Goal: Check status: Check status

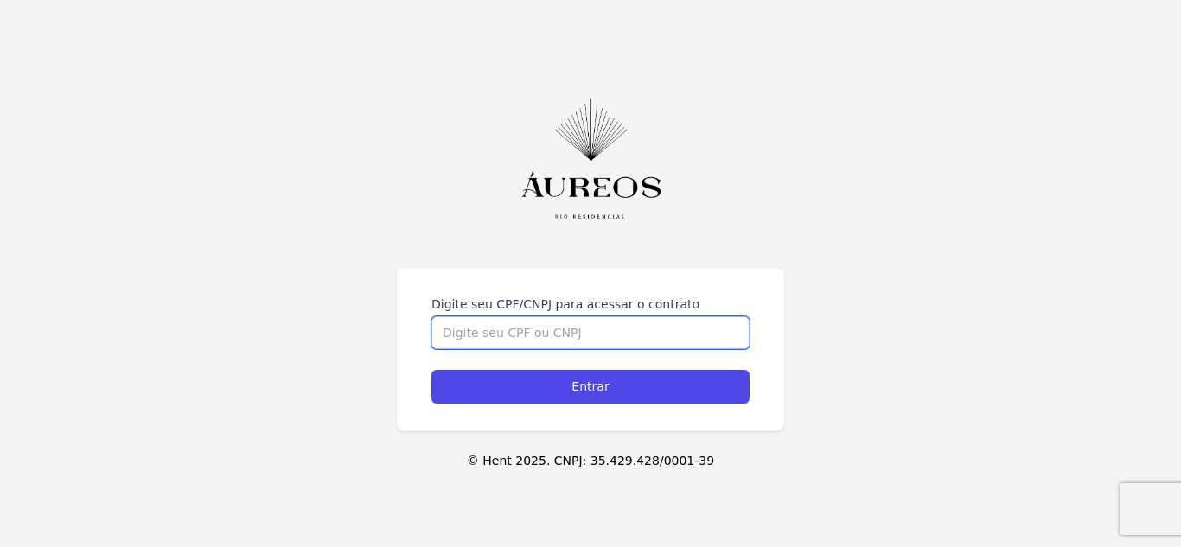
click at [521, 328] on input "Digite seu CPF/CNPJ para acessar o contrato" at bounding box center [590, 332] width 318 height 33
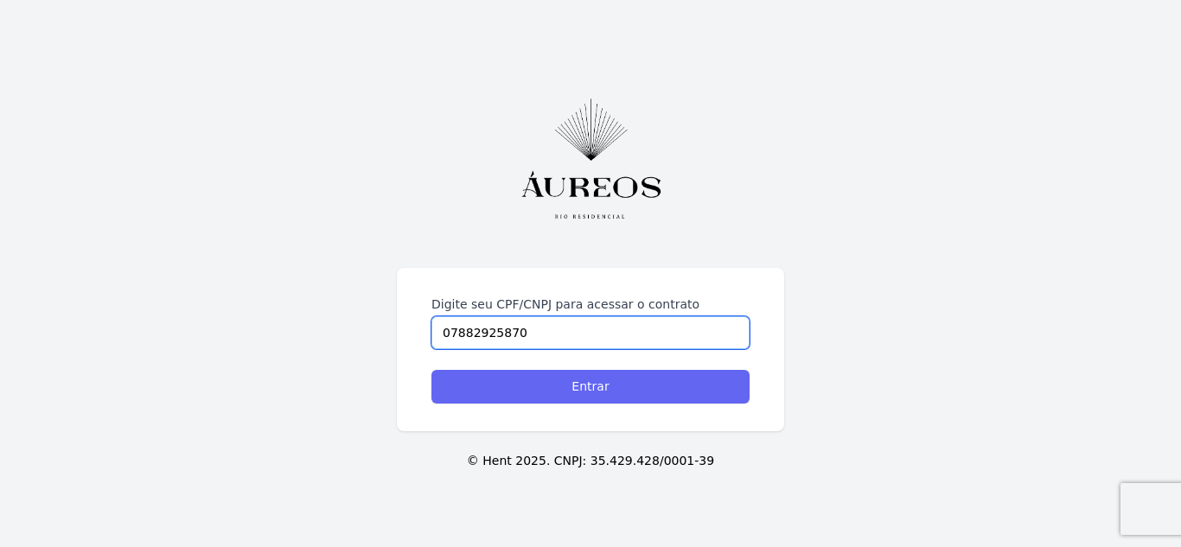
type input "07882925870"
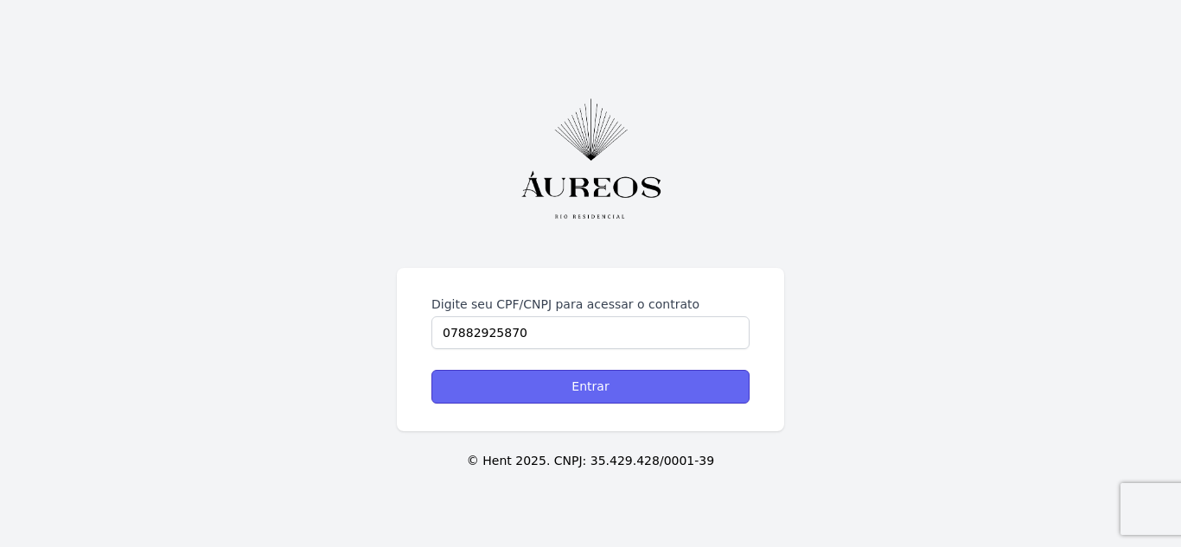
click at [580, 393] on input "Entrar" at bounding box center [590, 387] width 318 height 34
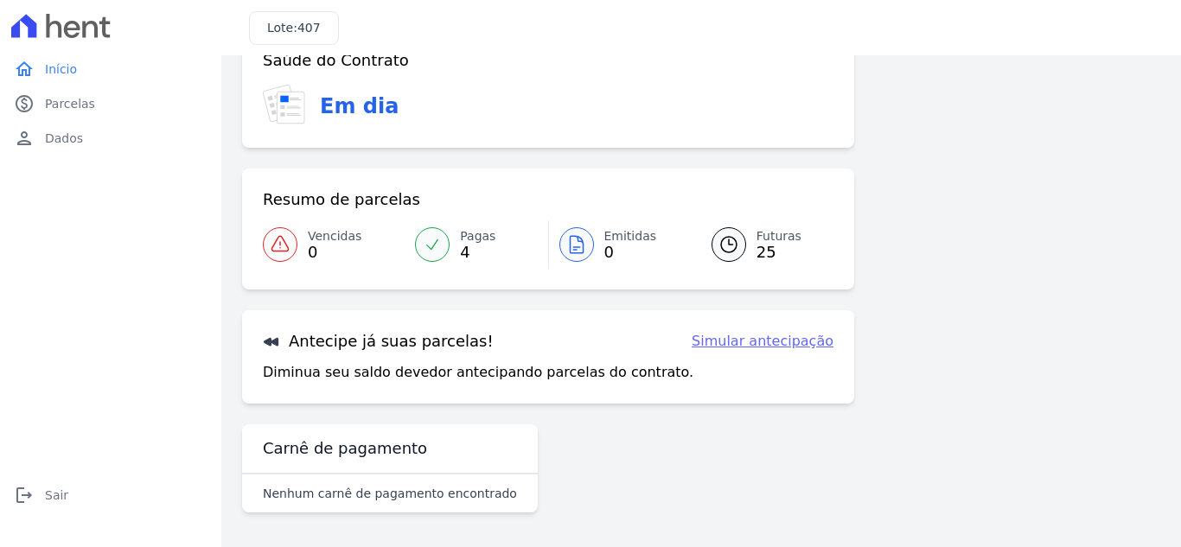
scroll to position [47, 0]
click at [748, 245] on link "Futuras 25" at bounding box center [762, 244] width 143 height 48
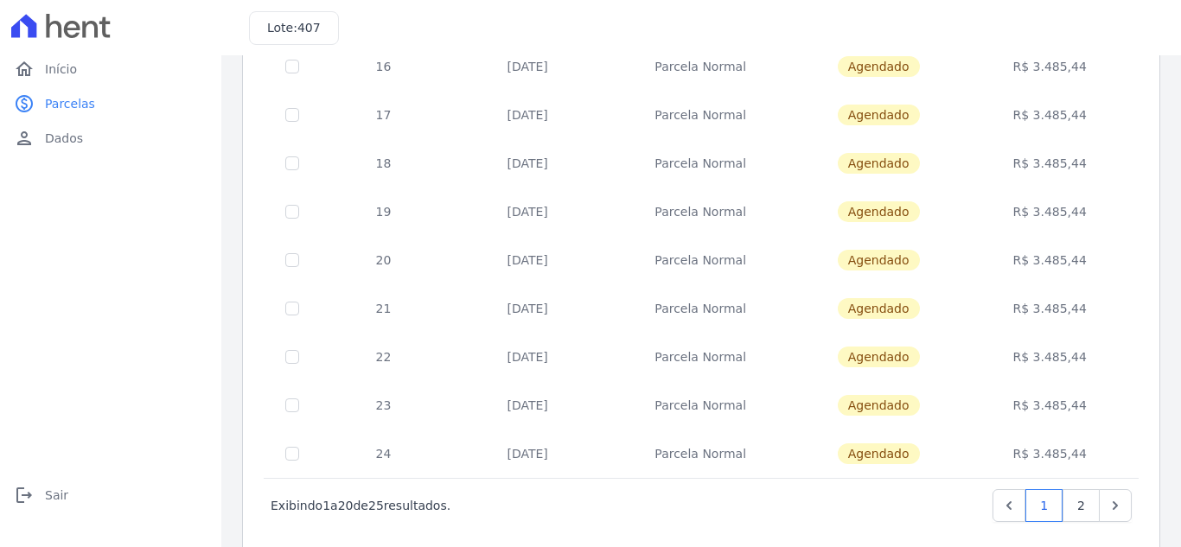
scroll to position [757, 0]
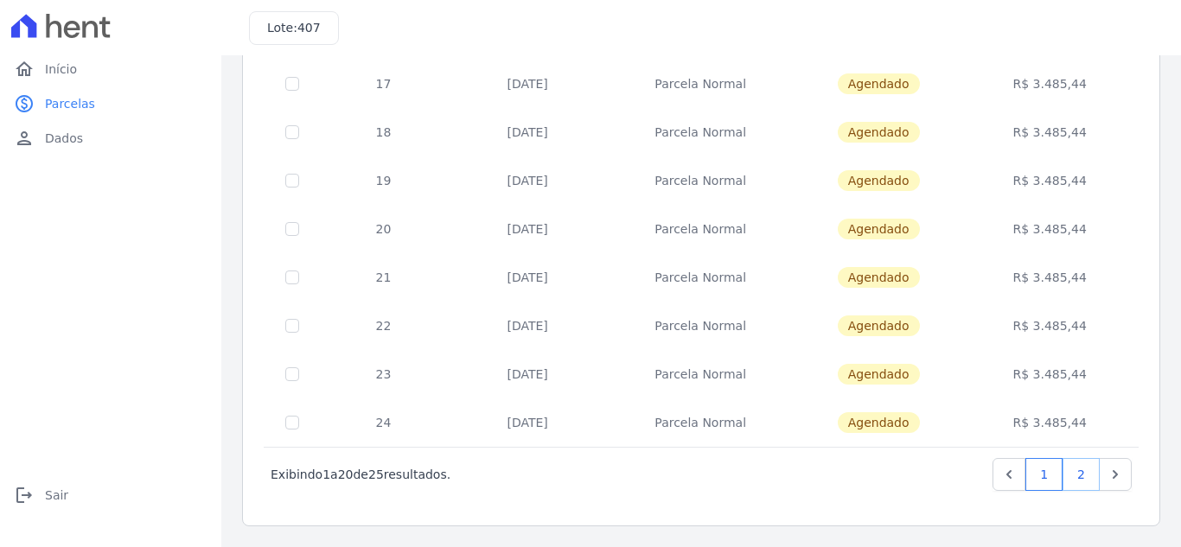
click at [1068, 476] on link "2" at bounding box center [1080, 474] width 37 height 33
click at [1068, 475] on link "2" at bounding box center [1080, 474] width 37 height 33
click at [1068, 471] on link "2" at bounding box center [1080, 474] width 37 height 33
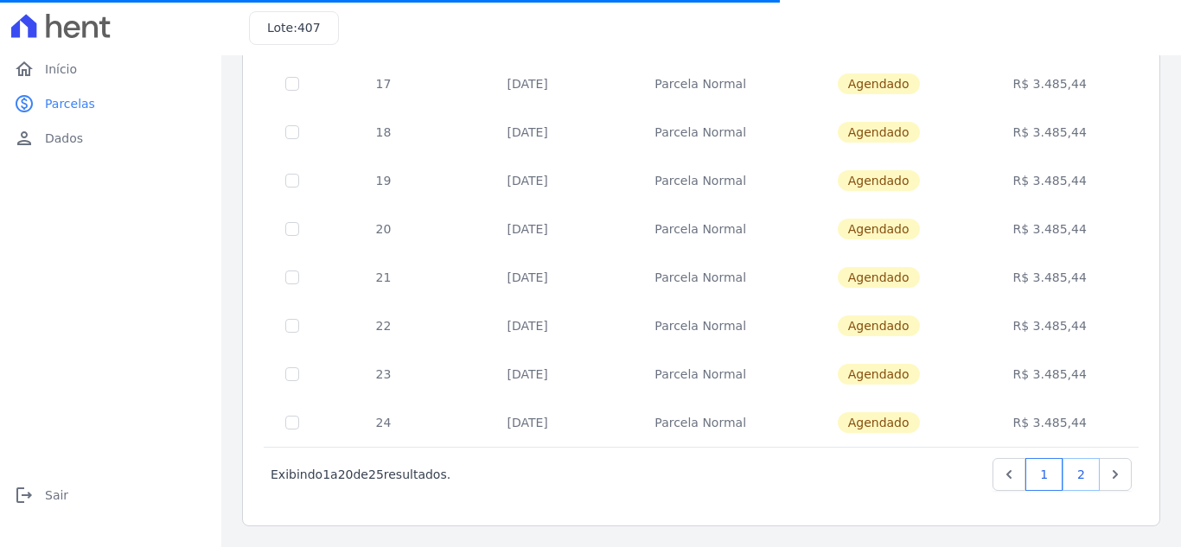
click at [1068, 475] on link "2" at bounding box center [1080, 474] width 37 height 33
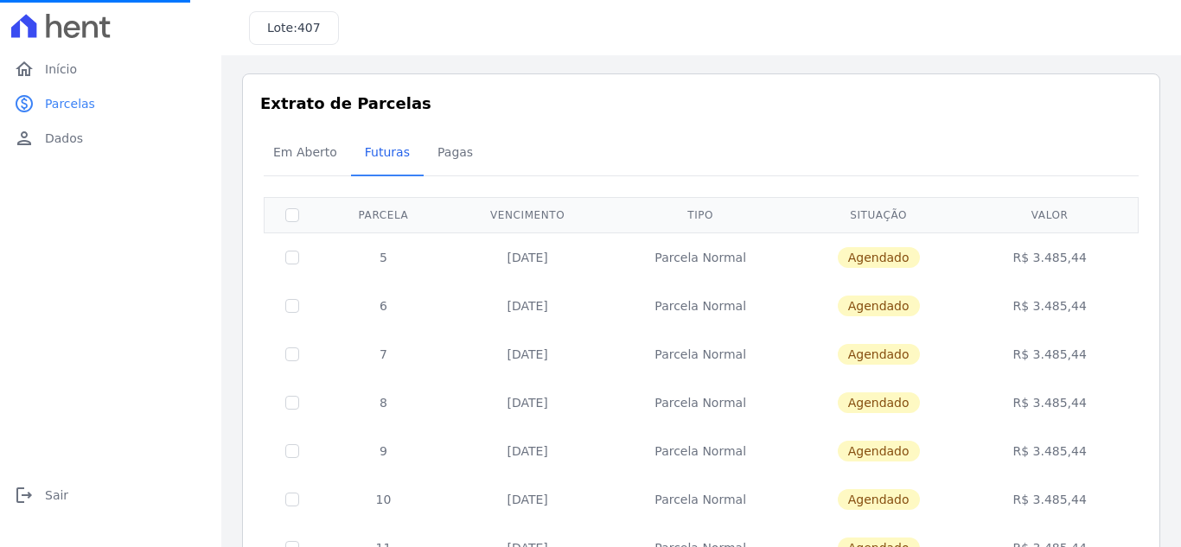
scroll to position [0, 0]
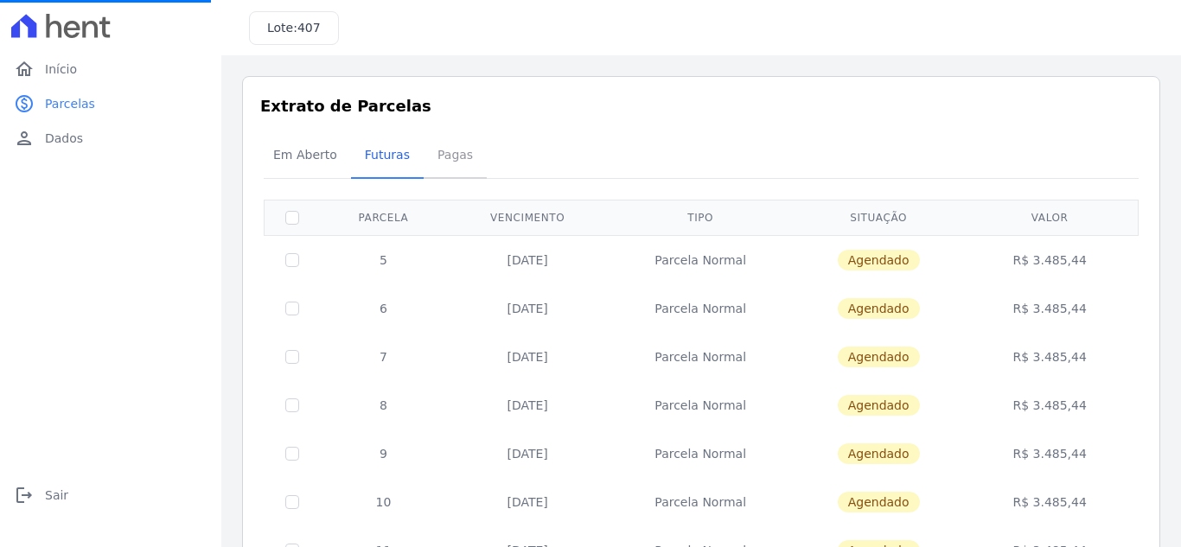
click at [438, 162] on span "Pagas" at bounding box center [455, 154] width 56 height 35
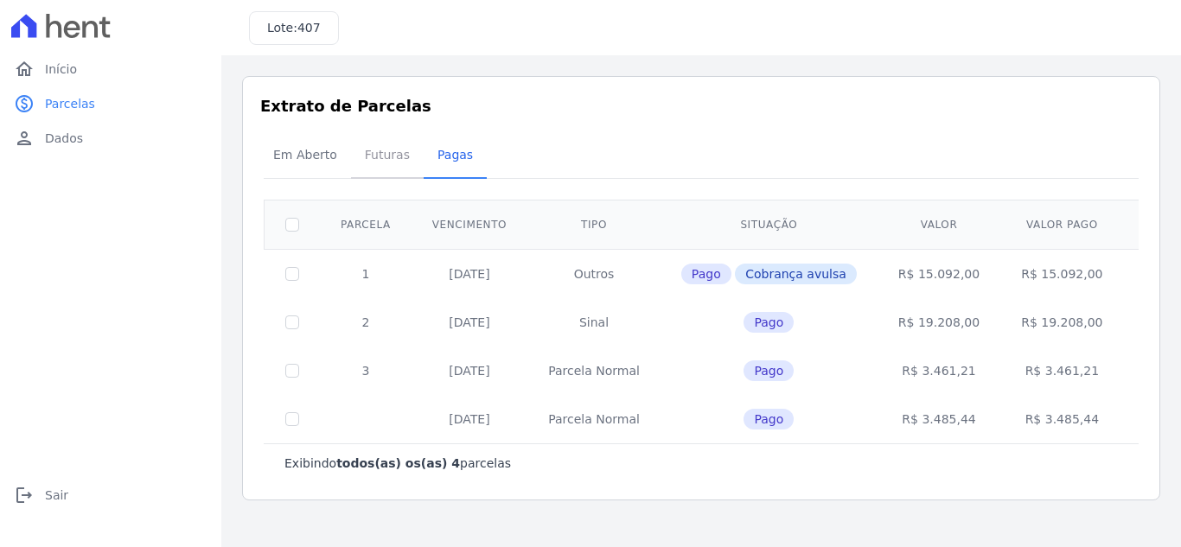
click at [374, 153] on span "Futuras" at bounding box center [387, 154] width 66 height 35
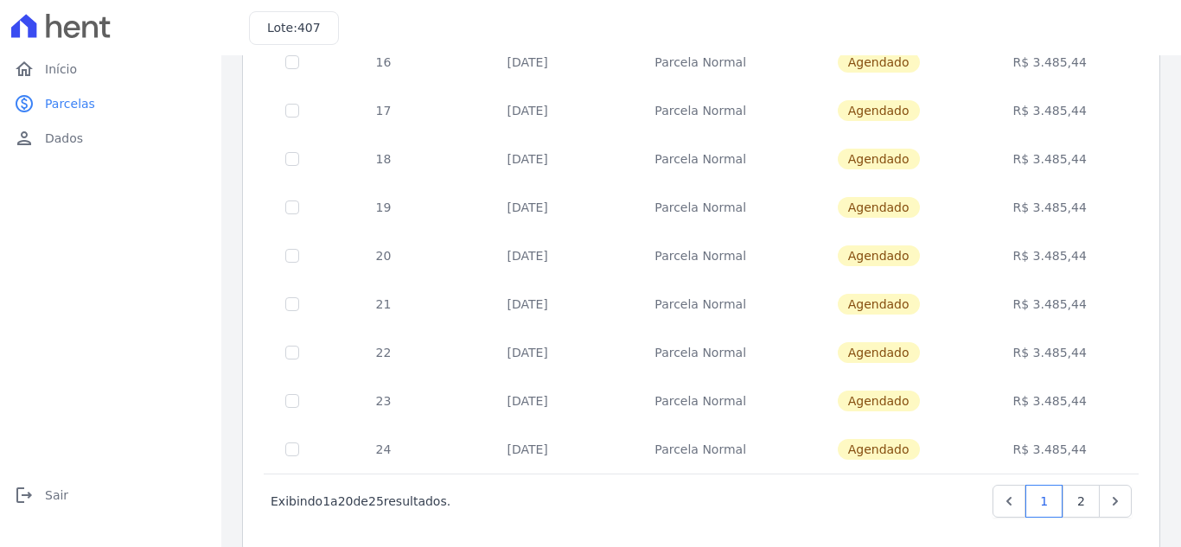
scroll to position [757, 0]
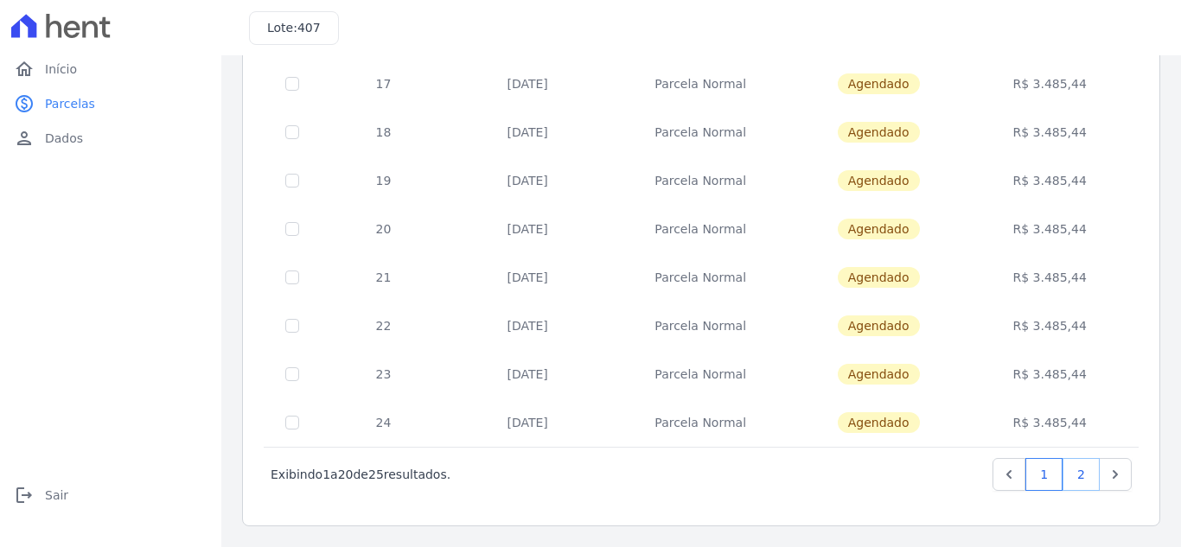
click at [1063, 475] on link "2" at bounding box center [1080, 474] width 37 height 33
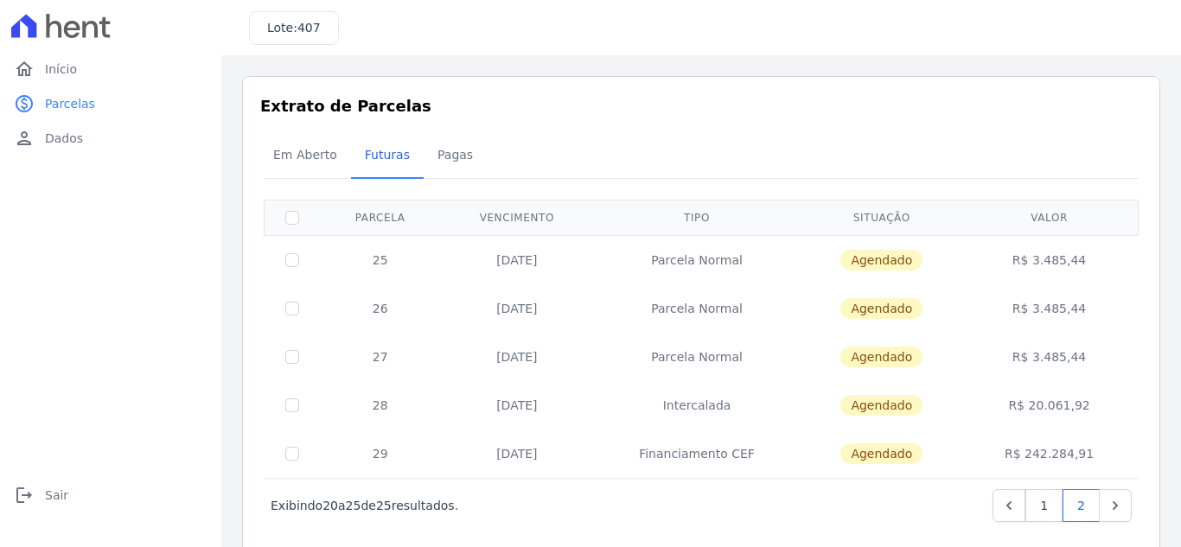
click at [979, 128] on div "Extrato de Parcelas Em Aberto Futuras Pagas 0 selecionada(s) ‹ Anterior Exibind…" at bounding box center [701, 316] width 918 height 481
click at [1098, 116] on h3 "Extrato de Parcelas" at bounding box center [701, 105] width 882 height 23
click at [1023, 117] on h3 "Extrato de Parcelas" at bounding box center [701, 105] width 882 height 23
click at [934, 121] on div "Extrato de Parcelas Em Aberto Futuras Pagas 0 selecionada(s) ‹ Anterior Exibind…" at bounding box center [701, 316] width 918 height 481
click at [739, 141] on div "Em Aberto Futuras Pagas" at bounding box center [700, 156] width 883 height 42
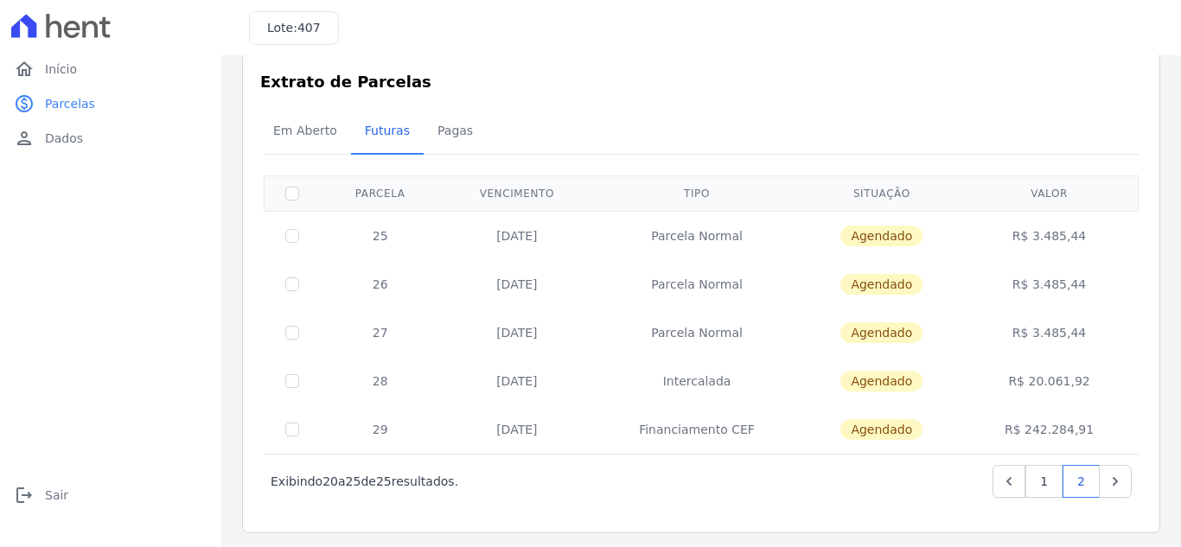
scroll to position [31, 0]
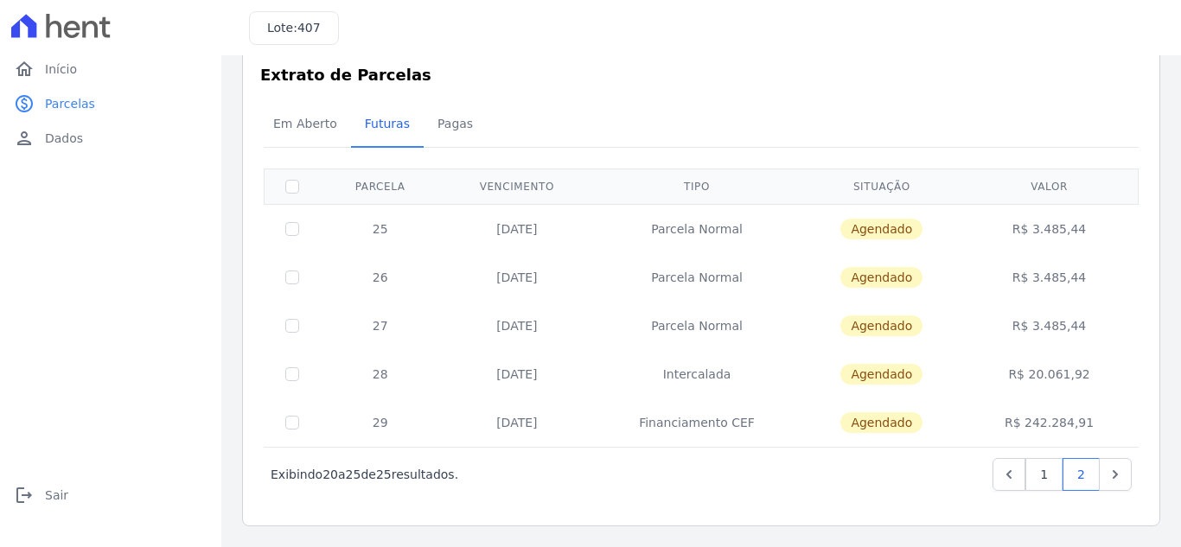
click at [617, 41] on div "Lote: 407" at bounding box center [700, 27] width 959 height 55
click at [1032, 476] on link "1" at bounding box center [1043, 474] width 37 height 33
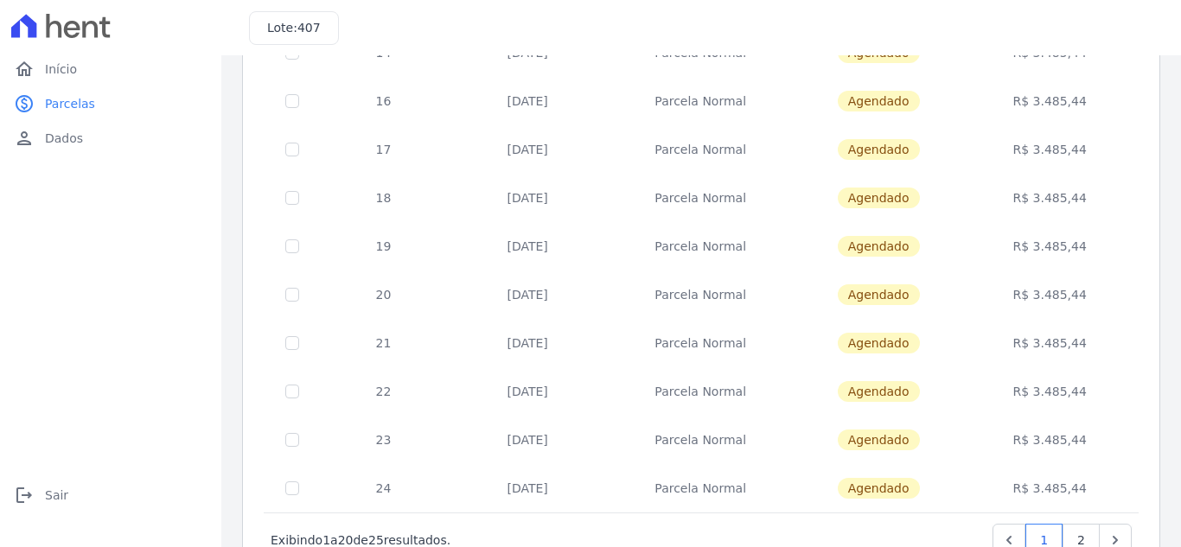
scroll to position [757, 0]
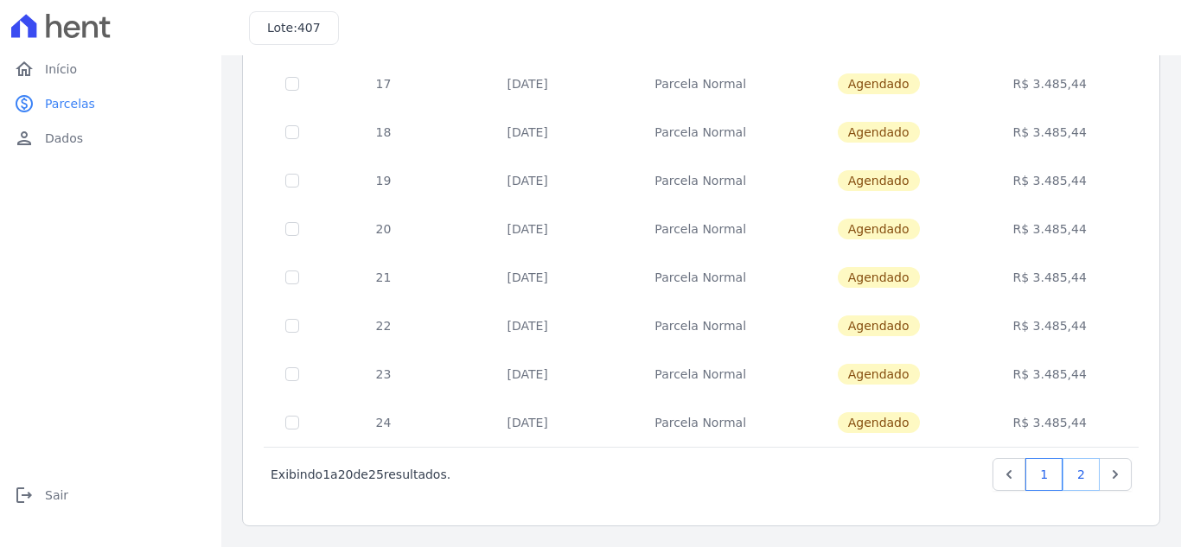
click at [1064, 470] on link "2" at bounding box center [1080, 474] width 37 height 33
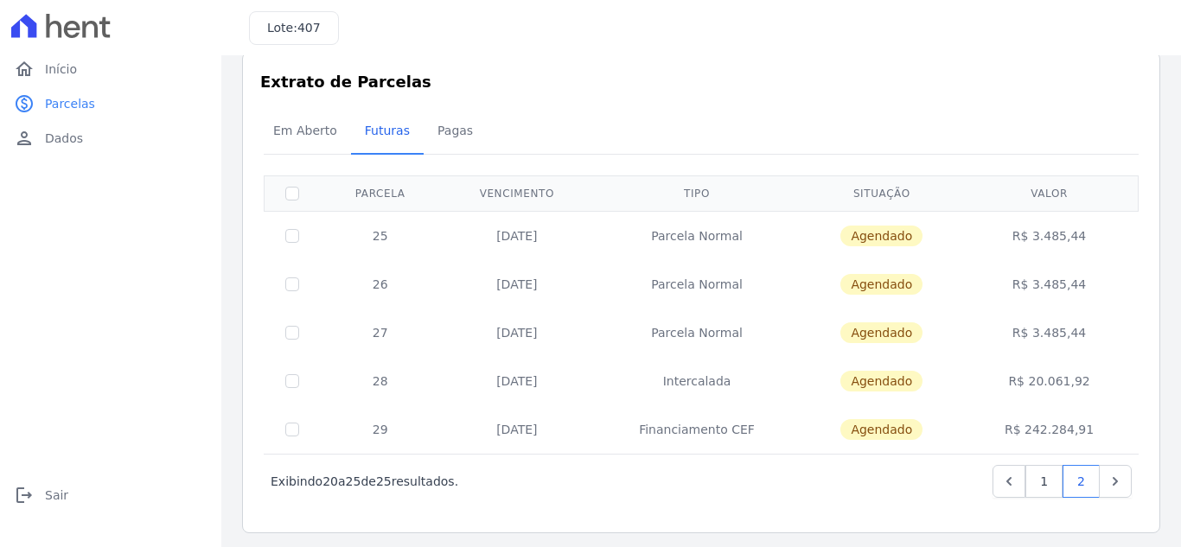
scroll to position [31, 0]
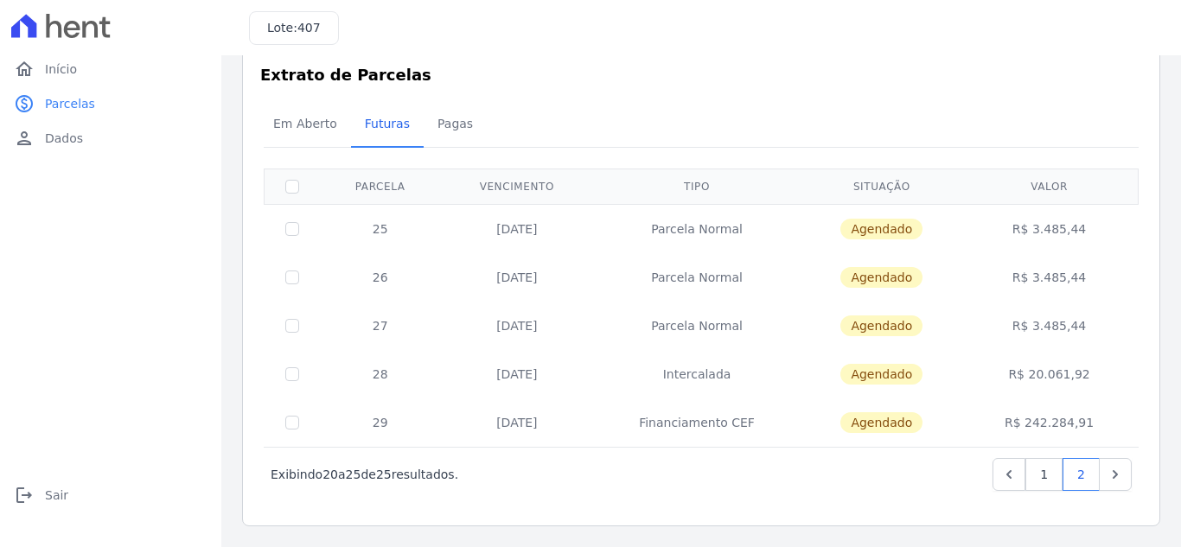
click at [691, 491] on div "‹ Anterior Exibindo 20 a 25 de 25 resultados. 1 2" at bounding box center [701, 474] width 875 height 54
click at [641, 104] on div "Em Aberto Futuras Pagas" at bounding box center [700, 125] width 883 height 42
click at [68, 67] on span "Início" at bounding box center [61, 69] width 32 height 17
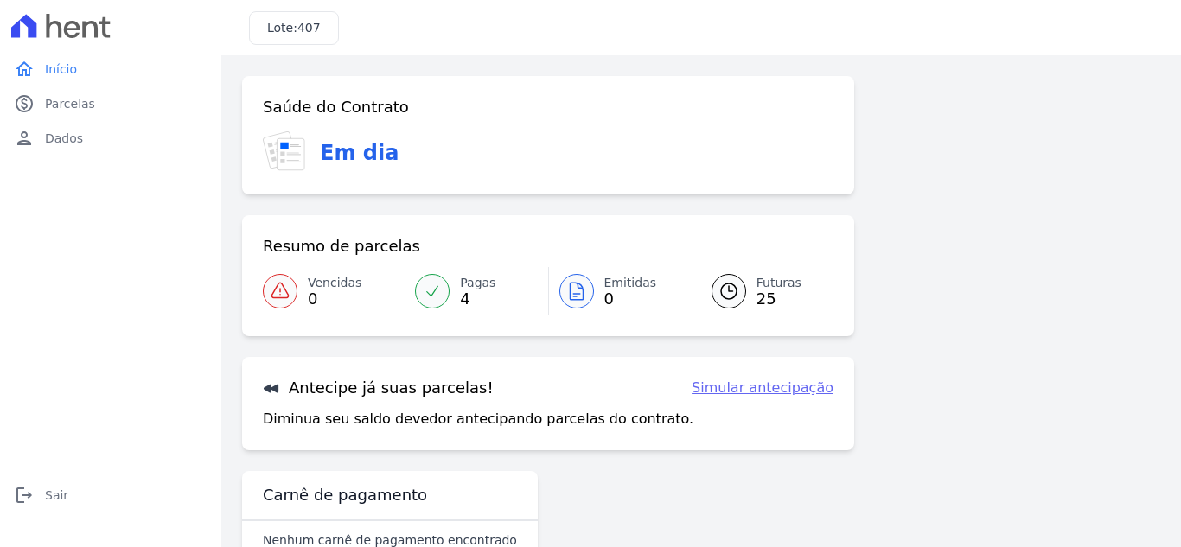
scroll to position [47, 0]
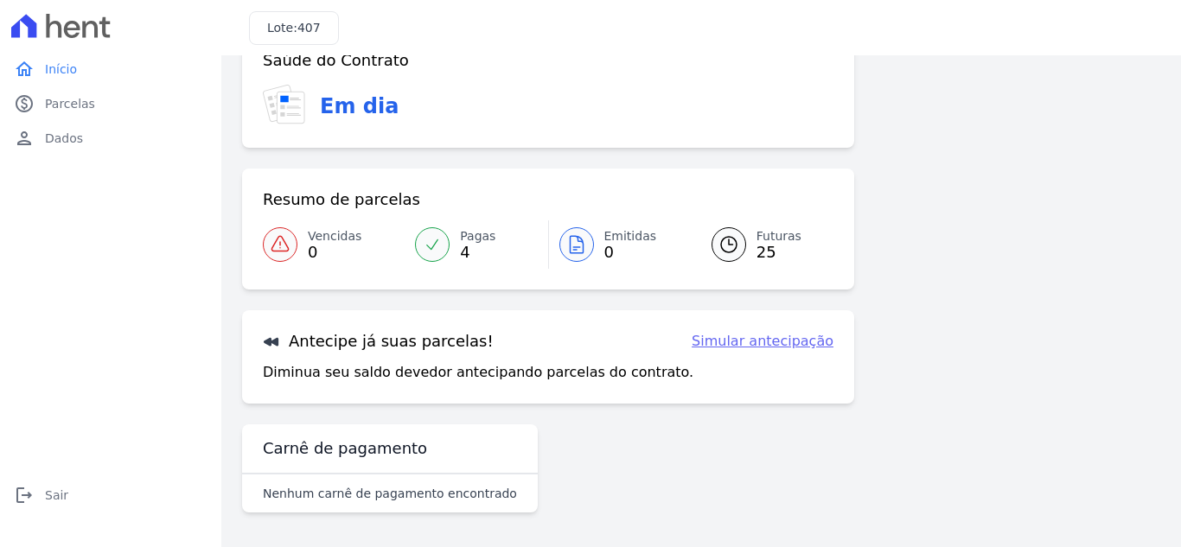
click at [468, 239] on span "Pagas" at bounding box center [477, 236] width 35 height 18
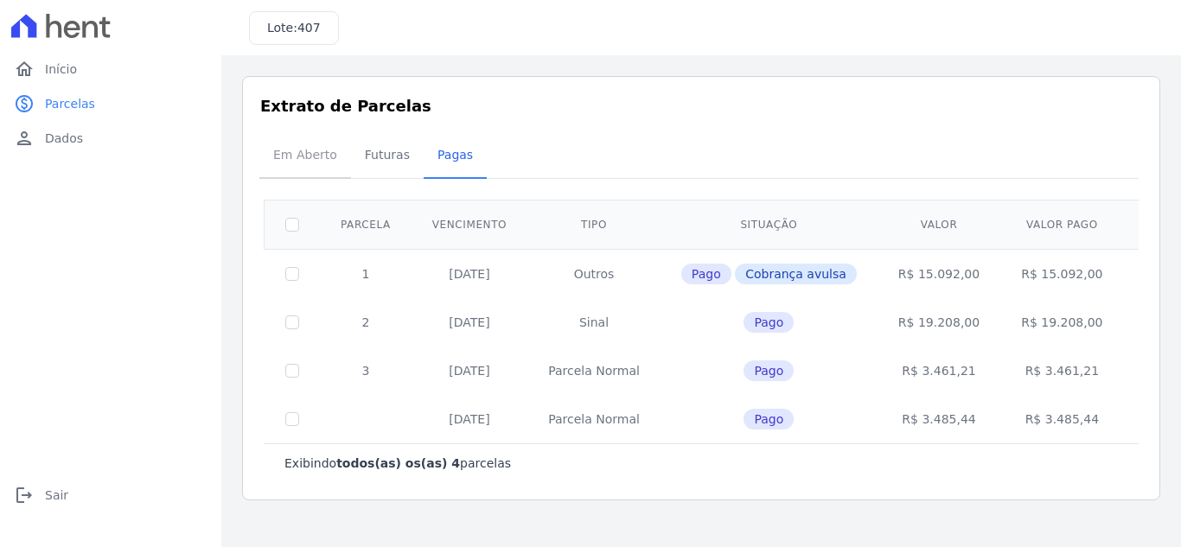
click at [310, 154] on span "Em Aberto" at bounding box center [305, 154] width 85 height 35
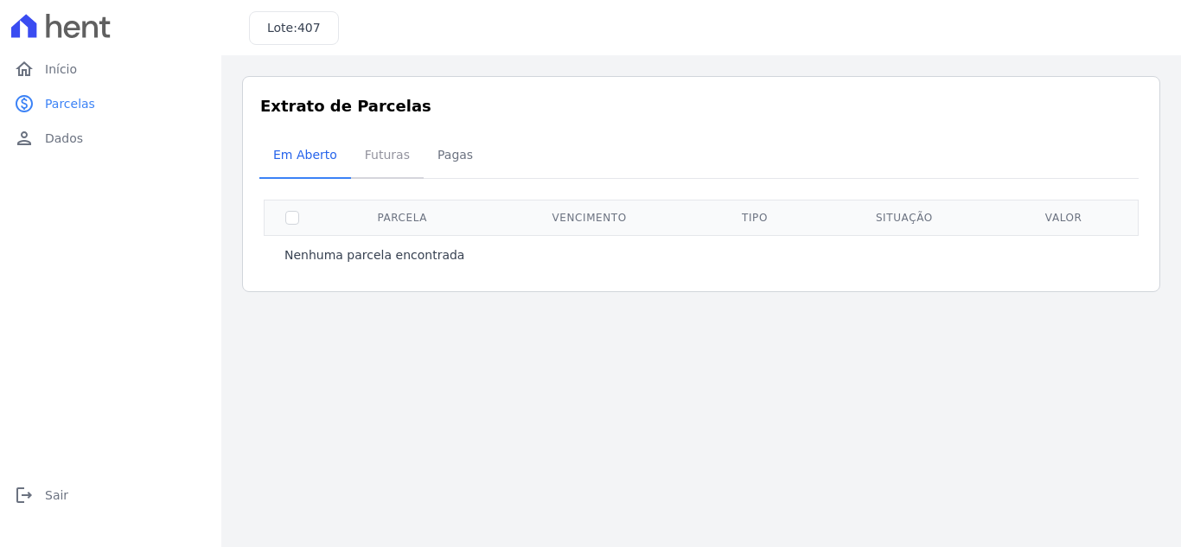
click at [392, 154] on span "Futuras" at bounding box center [387, 154] width 66 height 35
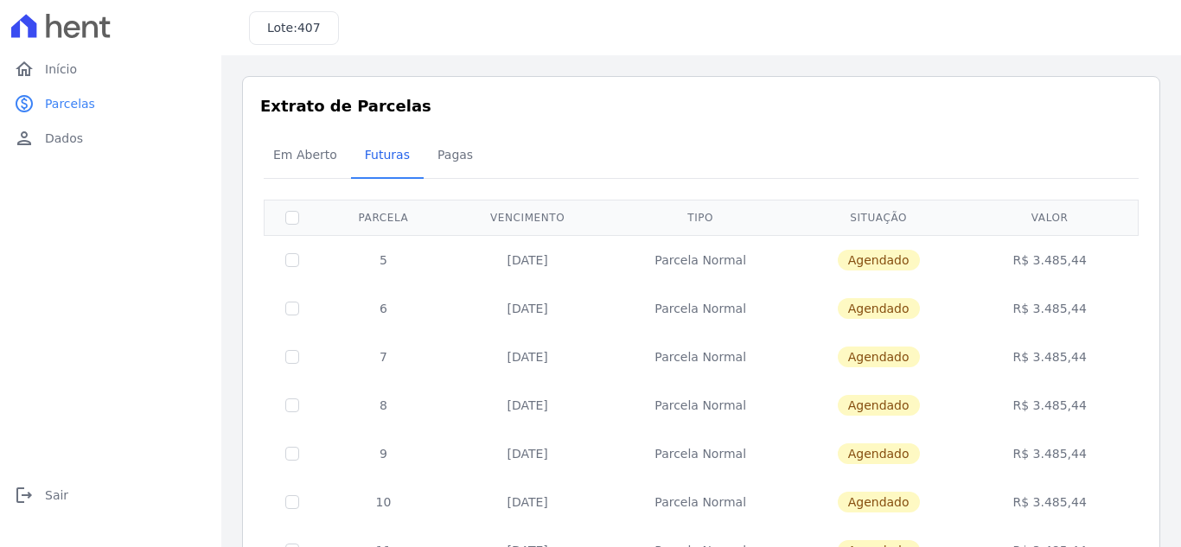
scroll to position [86, 0]
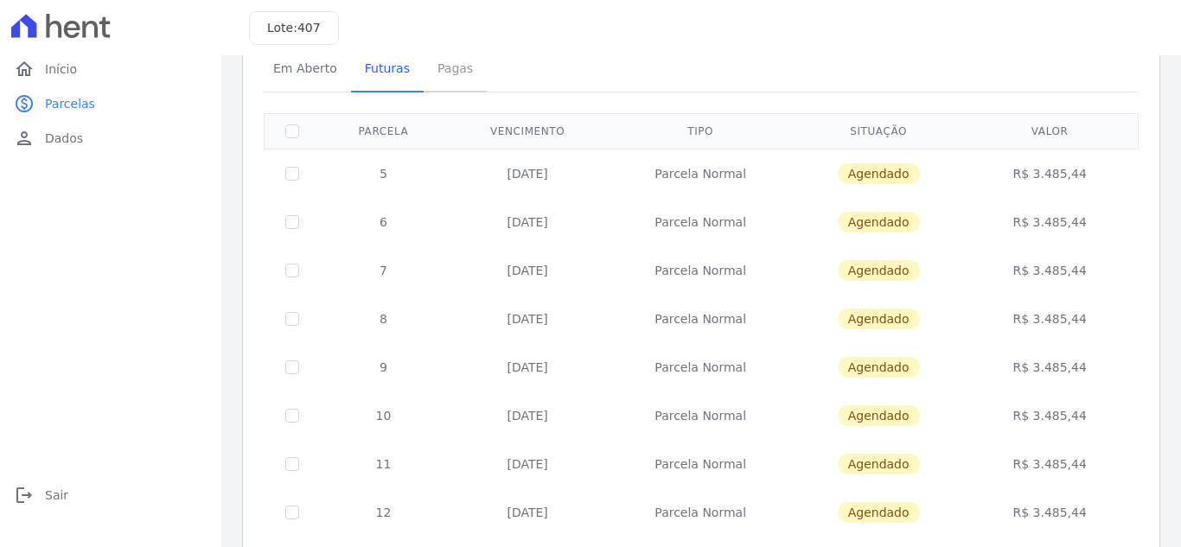
click at [449, 64] on span "Pagas" at bounding box center [455, 68] width 56 height 35
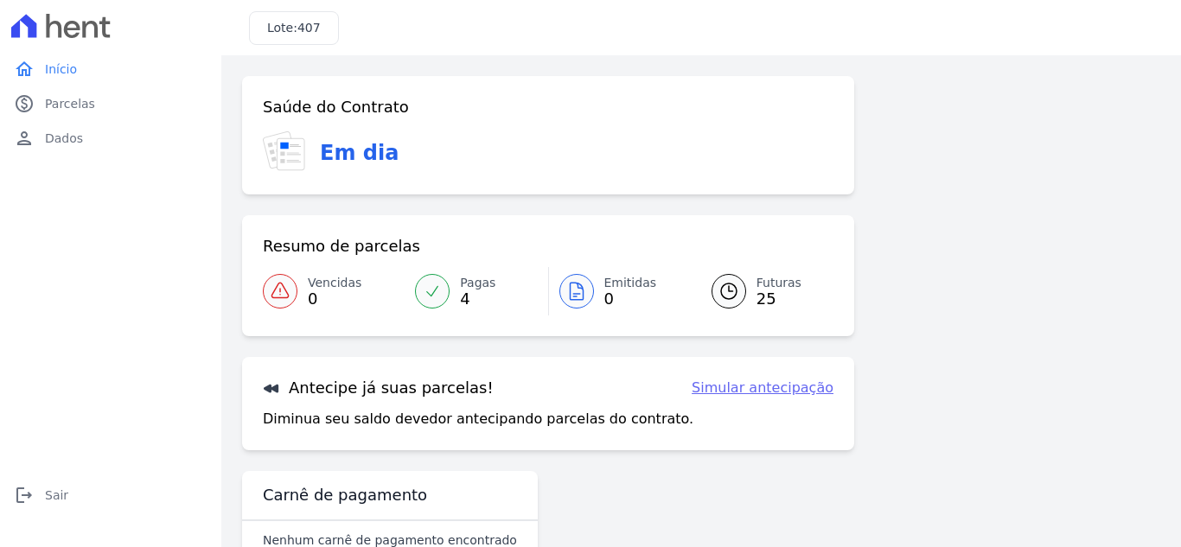
click at [748, 286] on link "Futuras 25" at bounding box center [762, 291] width 143 height 48
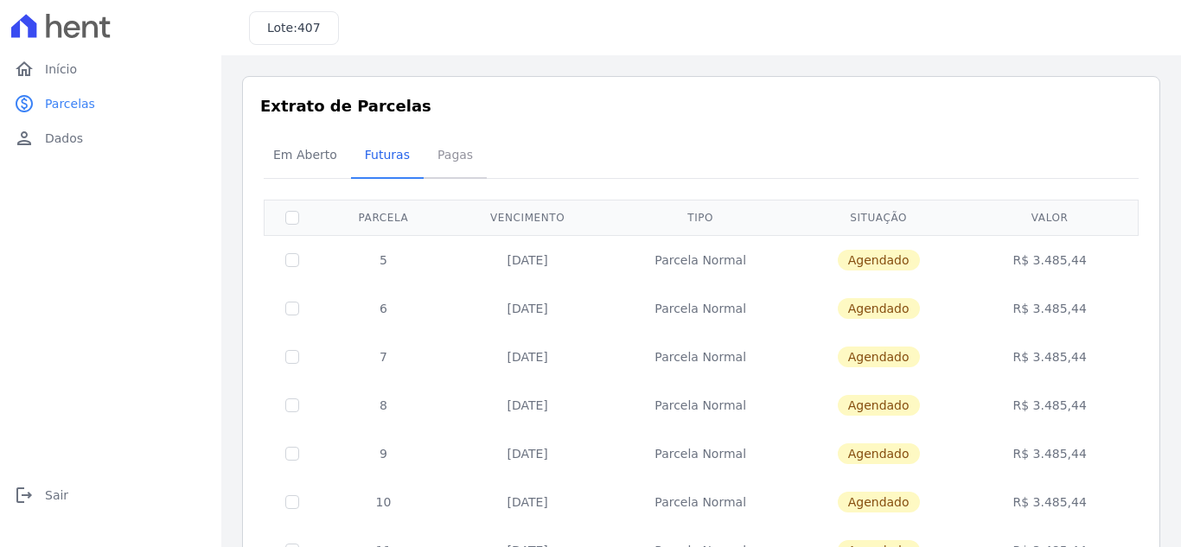
click at [443, 160] on span "Pagas" at bounding box center [455, 154] width 56 height 35
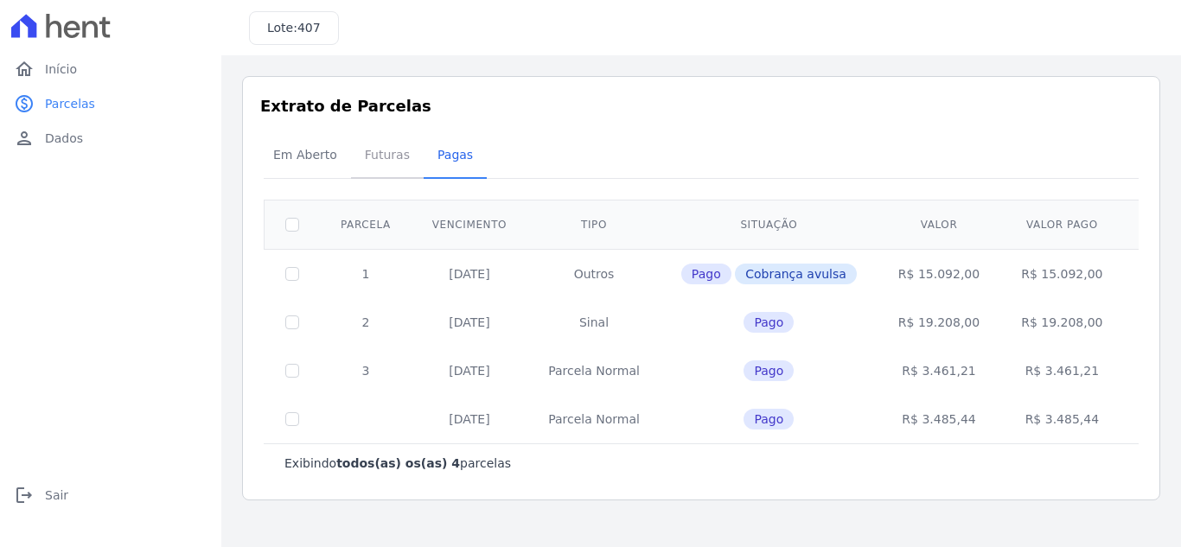
click at [387, 157] on span "Futuras" at bounding box center [387, 154] width 66 height 35
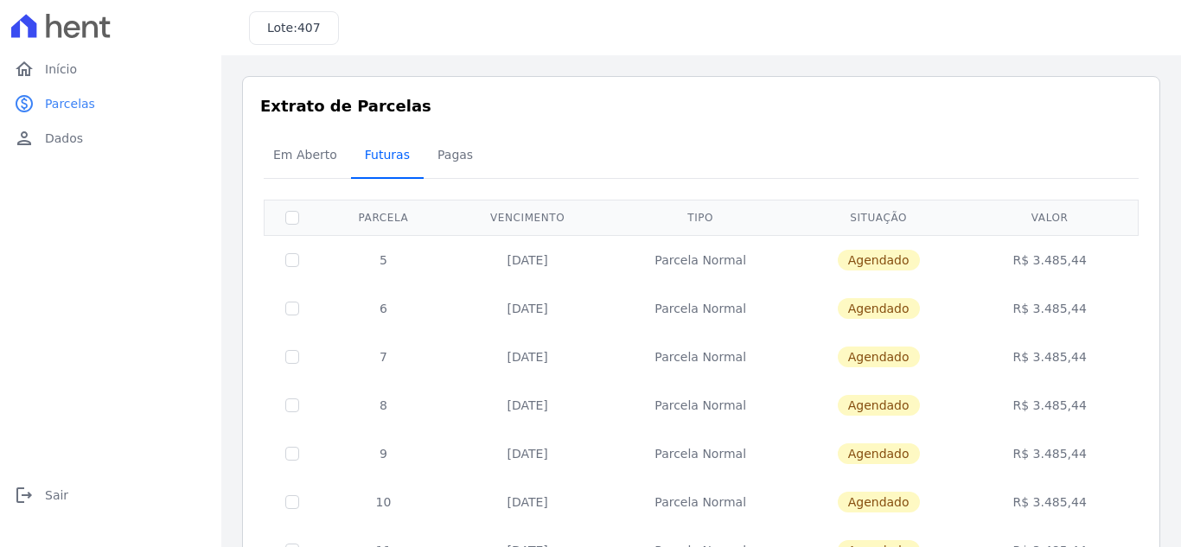
click at [385, 157] on span "Futuras" at bounding box center [387, 154] width 66 height 35
